Goal: Find specific page/section: Find specific page/section

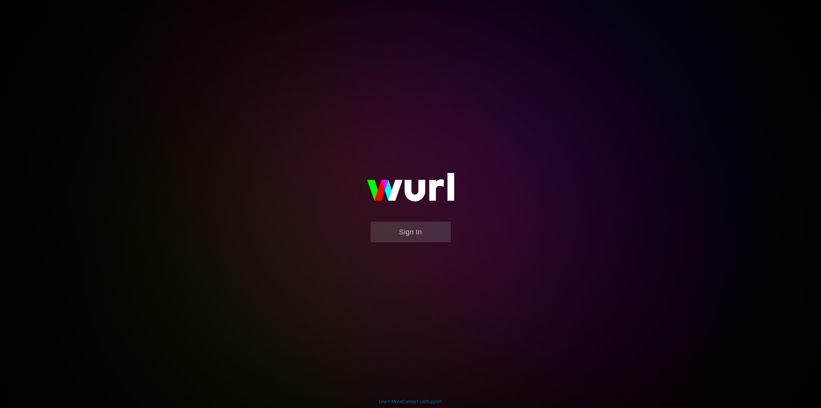
click at [415, 229] on button "Sign In" at bounding box center [411, 232] width 80 height 21
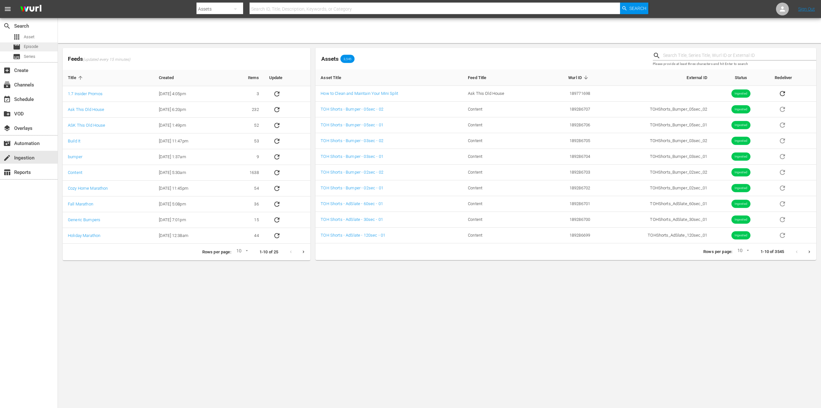
click at [26, 44] on span "Episode" at bounding box center [31, 46] width 14 height 6
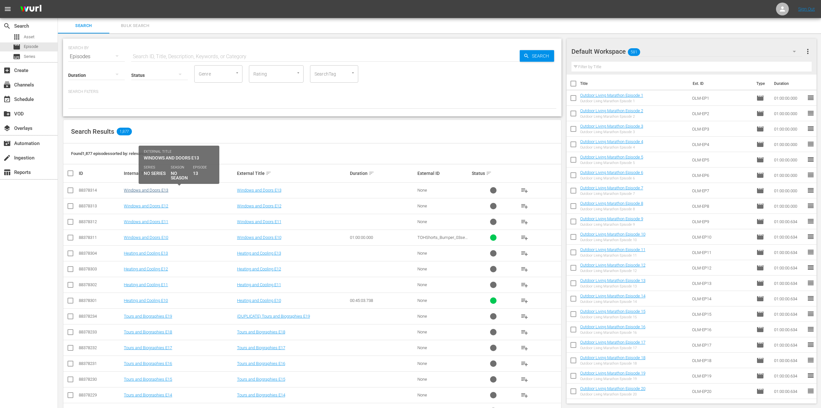
click at [150, 192] on link "Windows and Doors E13" at bounding box center [146, 190] width 44 height 5
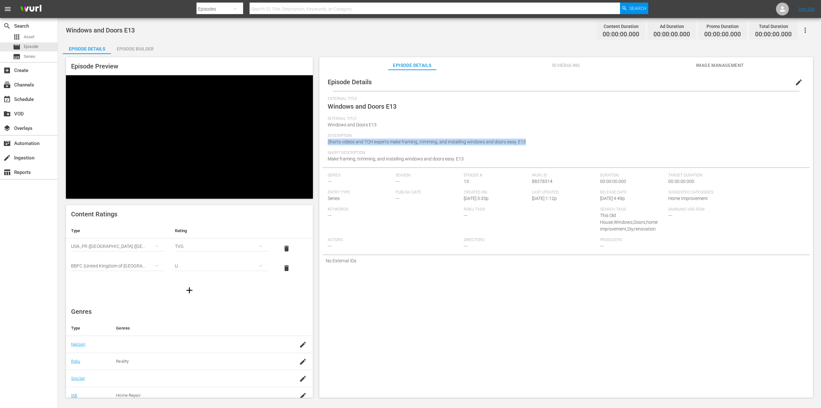
drag, startPoint x: 529, startPoint y: 139, endPoint x: 322, endPoint y: 141, distance: 207.2
click at [322, 141] on div "Episode Details edit External Title Windows and Doors E13 Internal Title Window…" at bounding box center [566, 237] width 494 height 334
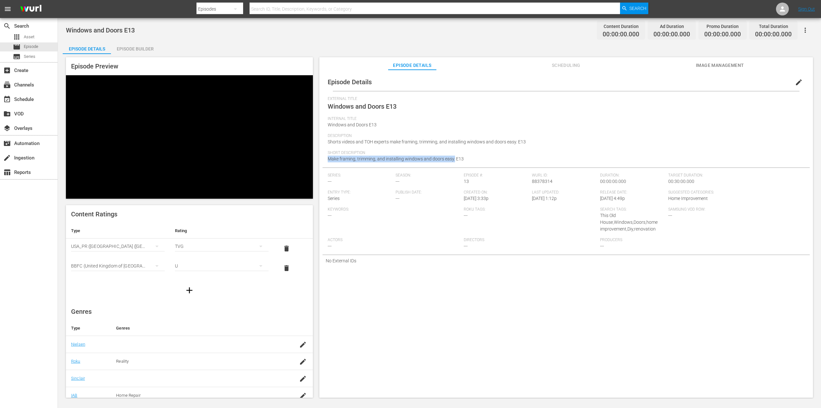
drag, startPoint x: 454, startPoint y: 158, endPoint x: 327, endPoint y: 156, distance: 127.1
click at [327, 156] on div "Episode Details edit External Title Windows and Doors E13 Internal Title Window…" at bounding box center [566, 170] width 487 height 194
copy span "Make framing, trimming, and installing windows and doors easy."
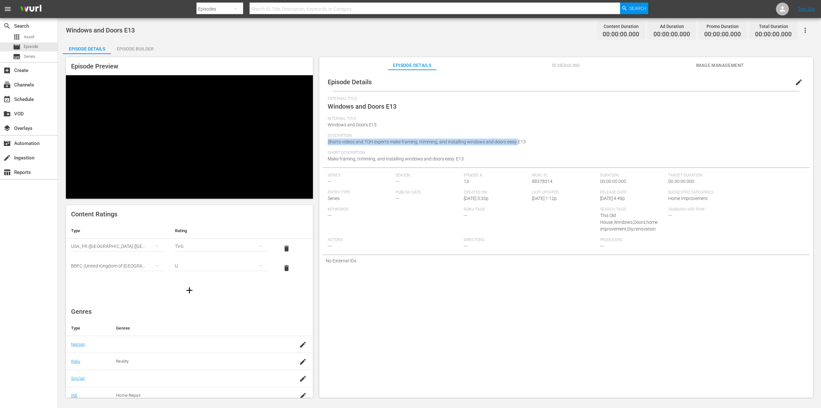
drag, startPoint x: 518, startPoint y: 140, endPoint x: 318, endPoint y: 141, distance: 199.8
click at [318, 141] on div "Episode Preview Content Ratings Type Rating Select Rating Type USA_PR (United S…" at bounding box center [440, 228] width 754 height 349
copy span "Shorts videos and TOH experts make framing, trimming, and installing windows an…"
click at [717, 63] on span "Image Management" at bounding box center [720, 65] width 48 height 8
